Goal: Task Accomplishment & Management: Manage account settings

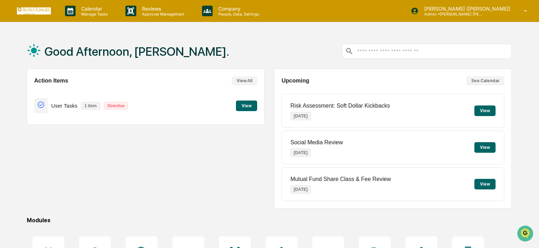
click at [242, 82] on button "View All" at bounding box center [244, 80] width 25 height 9
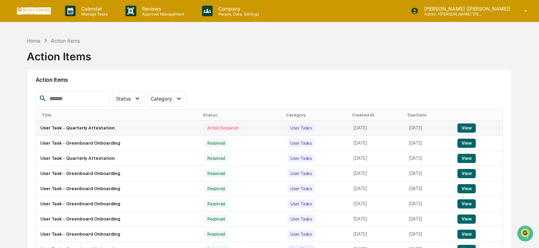
click at [462, 127] on button "View" at bounding box center [466, 128] width 18 height 9
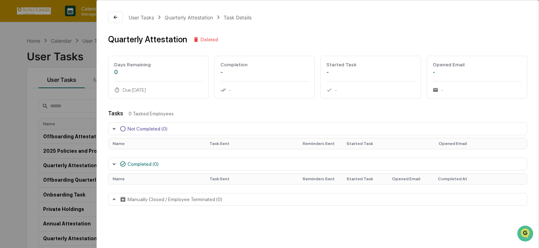
scroll to position [56, 0]
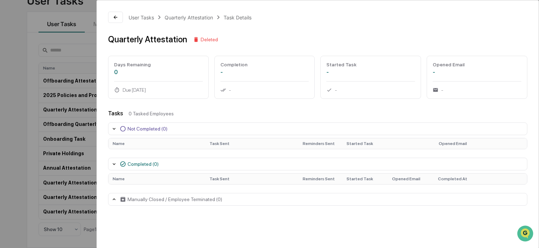
click at [203, 39] on div "Deleted" at bounding box center [209, 40] width 17 height 6
click at [203, 40] on div "Deleted" at bounding box center [209, 40] width 17 height 6
click at [113, 17] on icon at bounding box center [116, 17] width 6 height 6
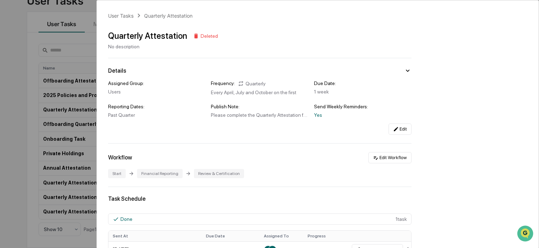
scroll to position [23, 0]
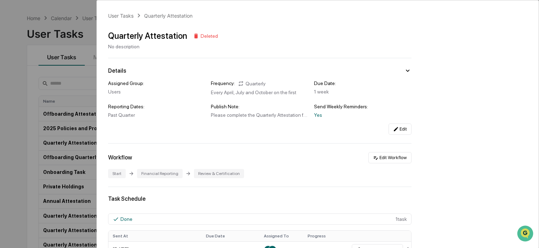
click at [37, 75] on div "User Tasks Quarterly Attestation Quarterly Attestation Deleted No description D…" at bounding box center [269, 124] width 539 height 248
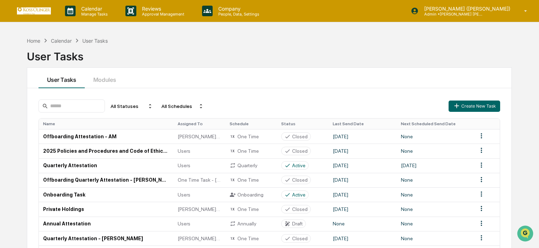
click at [168, 53] on div "User Tasks" at bounding box center [269, 54] width 485 height 18
click at [93, 18] on div "Calendar Manage Tasks" at bounding box center [89, 11] width 60 height 22
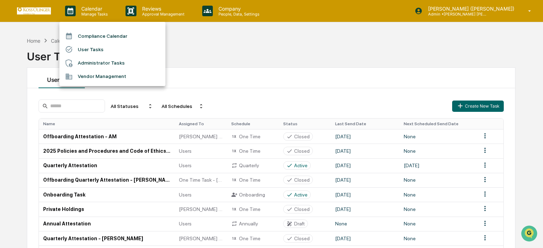
click at [96, 50] on li "User Tasks" at bounding box center [112, 49] width 106 height 13
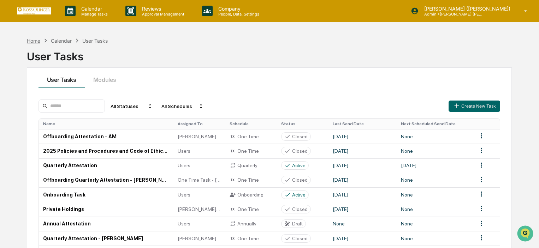
click at [35, 43] on div "Home" at bounding box center [33, 41] width 13 height 6
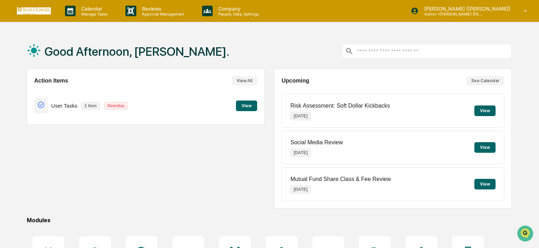
click at [248, 102] on button "View" at bounding box center [246, 106] width 21 height 11
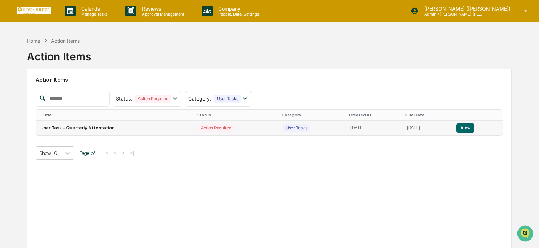
click at [468, 131] on button "View" at bounding box center [465, 128] width 18 height 9
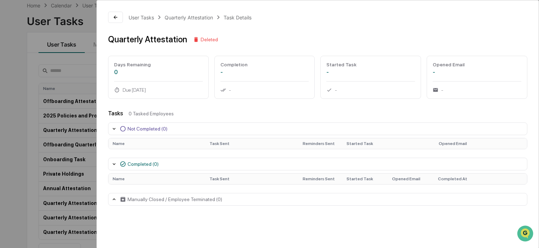
scroll to position [56, 0]
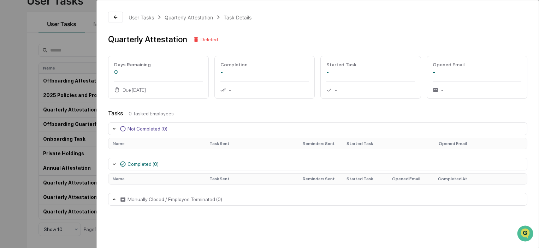
click at [203, 38] on div "Deleted" at bounding box center [209, 40] width 17 height 6
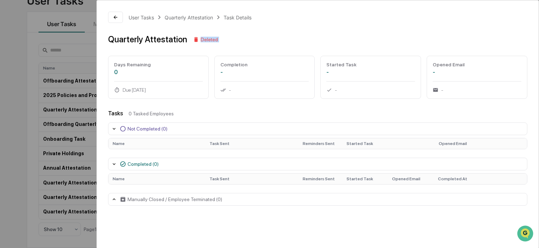
click at [203, 38] on div "Deleted" at bounding box center [209, 40] width 17 height 6
click at [303, 18] on div "User Tasks Quarterly Attestation Task Details" at bounding box center [328, 17] width 399 height 8
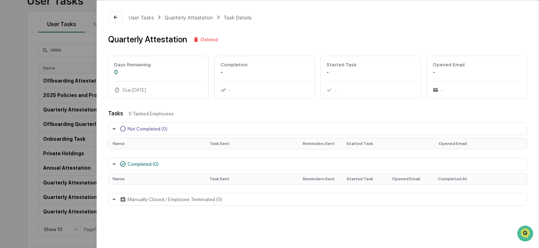
click at [15, 132] on div "User Tasks Quarterly Attestation Task Details Quarterly Attestation Deleted Day…" at bounding box center [269, 124] width 539 height 248
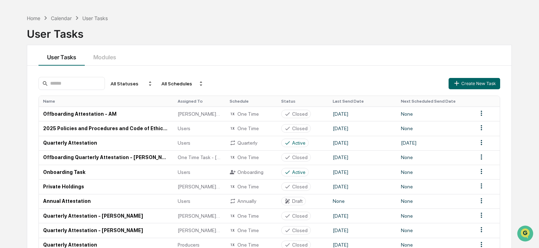
click at [425, 52] on div "User Tasks Modules" at bounding box center [269, 55] width 484 height 20
click at [523, 235] on icon "Open customer support" at bounding box center [525, 243] width 18 height 18
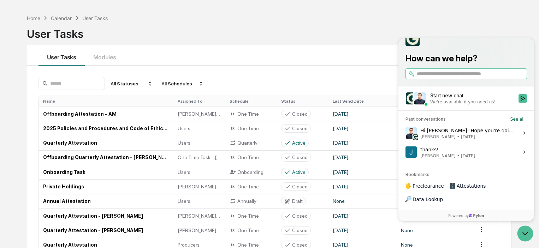
click at [239, 31] on div "User Tasks" at bounding box center [269, 31] width 485 height 18
click at [32, 16] on div "Home" at bounding box center [33, 18] width 13 height 6
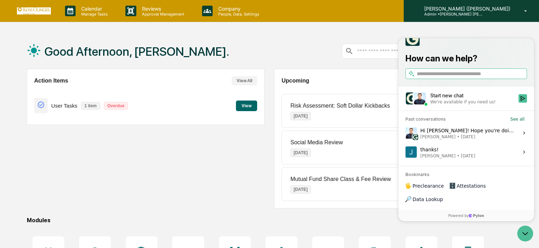
click at [507, 8] on p "[PERSON_NAME] ([PERSON_NAME])" at bounding box center [466, 9] width 95 height 6
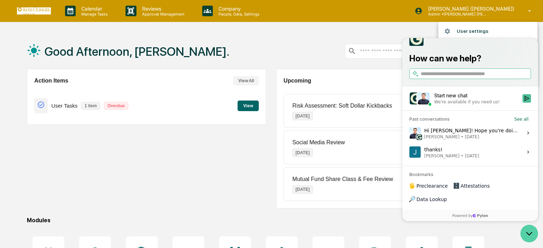
click at [531, 232] on icon "Open customer support" at bounding box center [529, 234] width 18 height 18
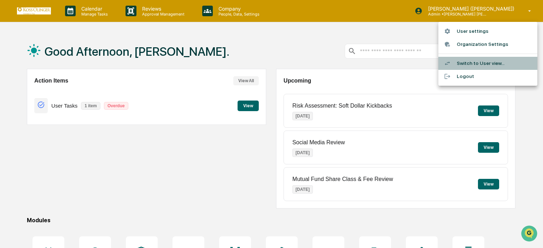
click at [479, 64] on li "Switch to User view..." at bounding box center [487, 63] width 99 height 13
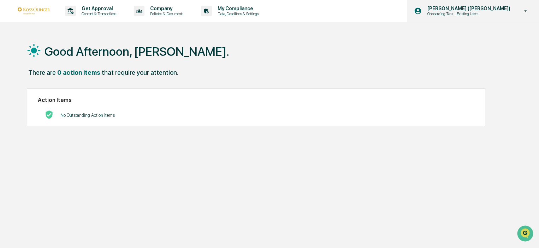
click at [483, 9] on p "[PERSON_NAME] ([PERSON_NAME])" at bounding box center [468, 9] width 92 height 6
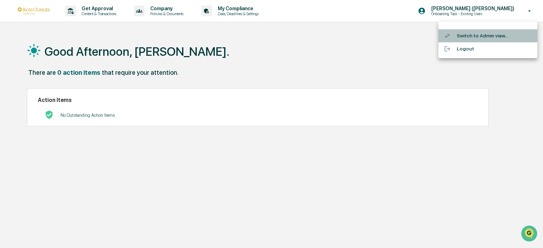
click at [472, 32] on li "Switch to Admin view..." at bounding box center [487, 35] width 99 height 13
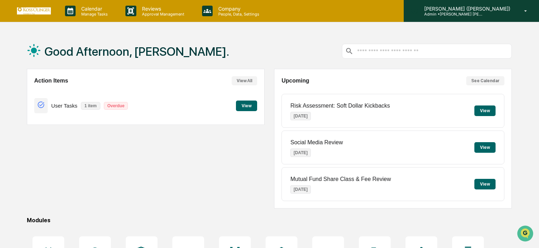
click at [485, 11] on p "[PERSON_NAME] ([PERSON_NAME])" at bounding box center [466, 9] width 95 height 6
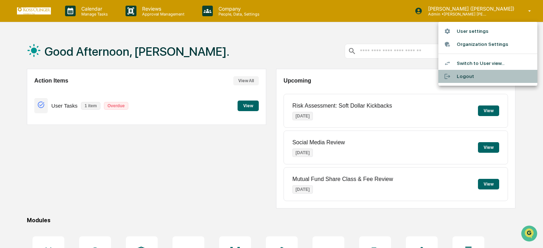
click at [471, 74] on li "Logout" at bounding box center [487, 76] width 99 height 13
